Goal: Navigation & Orientation: Find specific page/section

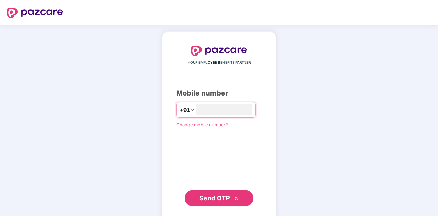
type input "**********"
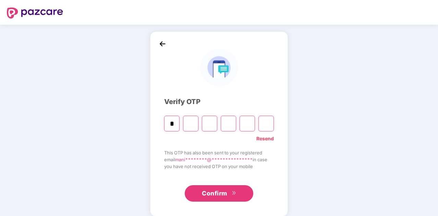
type input "*"
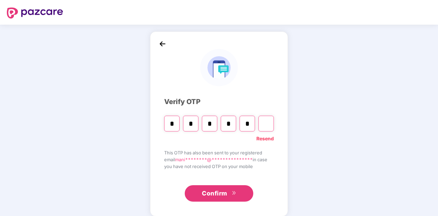
type input "*"
